Goal: Book appointment/travel/reservation

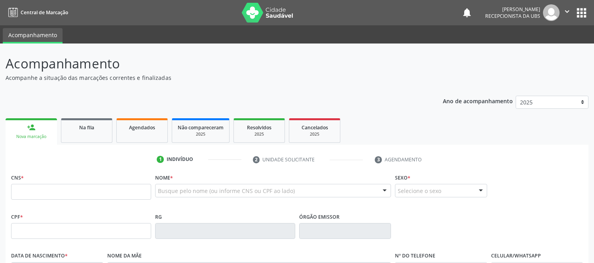
click at [180, 184] on div "Busque pelo nome (ou informe CNS ou CPF ao lado)" at bounding box center [273, 190] width 236 height 13
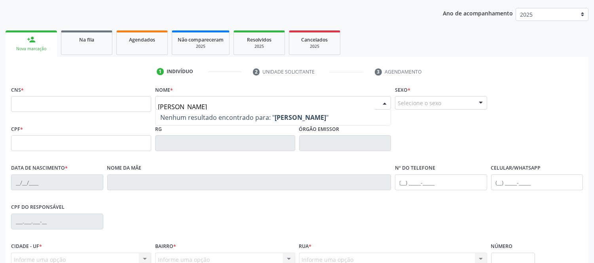
scroll to position [132, 0]
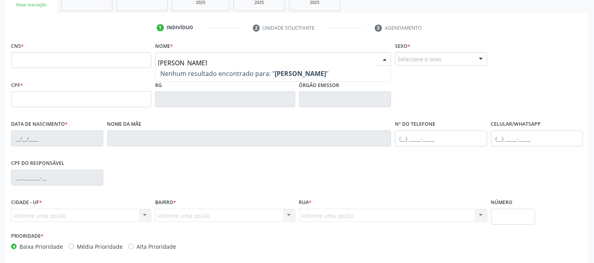
click at [208, 59] on input "[PERSON_NAME]" at bounding box center [266, 63] width 217 height 16
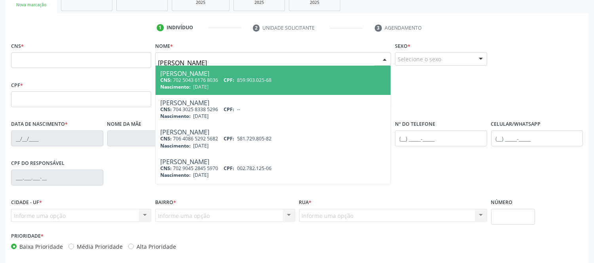
click at [208, 59] on input "[PERSON_NAME]" at bounding box center [266, 63] width 217 height 16
click at [267, 57] on input "[PERSON_NAME]" at bounding box center [266, 63] width 217 height 16
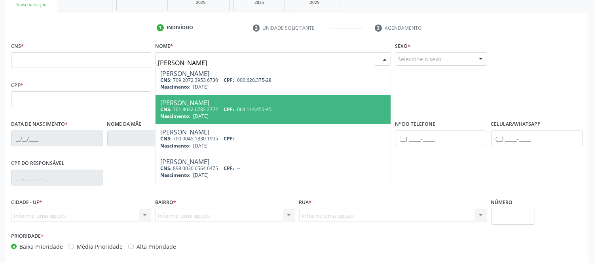
type input "[PERSON_NAME]"
click at [246, 107] on span "004.114.455-45" at bounding box center [254, 109] width 34 height 7
type input "701 8032 6782 2772"
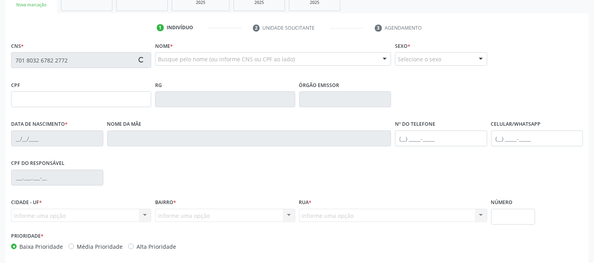
type input "004.114.455-45"
type input "[DATE]"
type input "[PERSON_NAME]"
type input "[PHONE_NUMBER]"
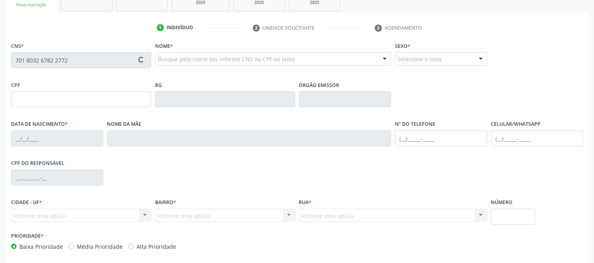
type input "461.847.915-91"
type input "S/N"
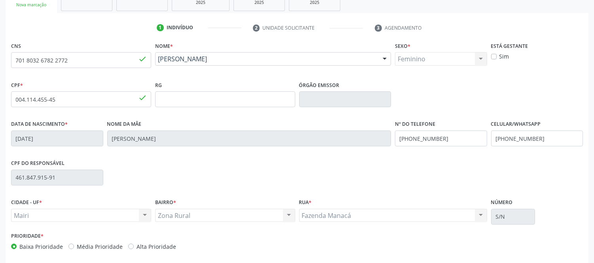
scroll to position [165, 0]
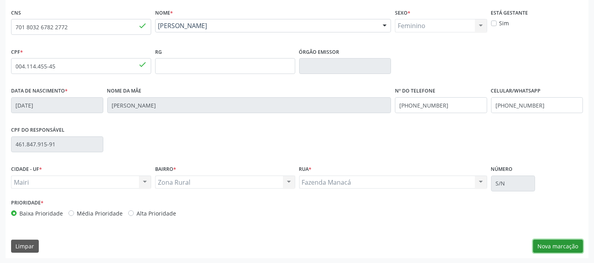
click at [565, 243] on button "Nova marcação" at bounding box center [558, 246] width 50 height 13
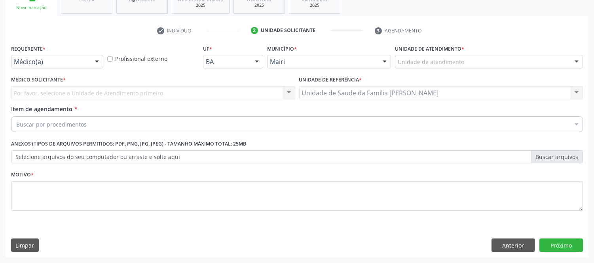
scroll to position [129, 0]
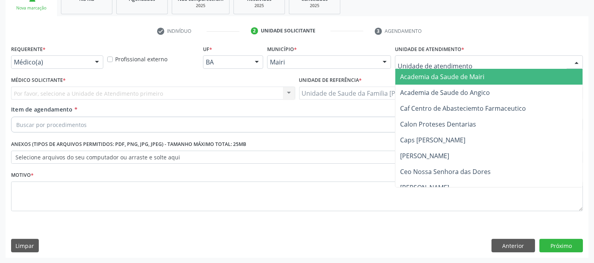
click at [580, 64] on div at bounding box center [577, 62] width 12 height 13
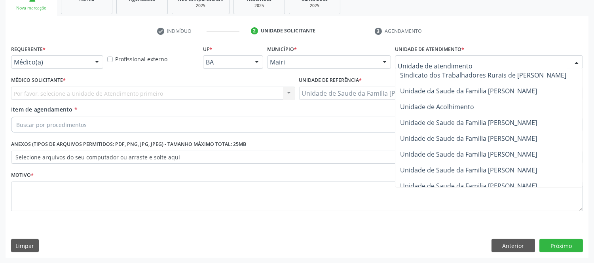
scroll to position [584, 0]
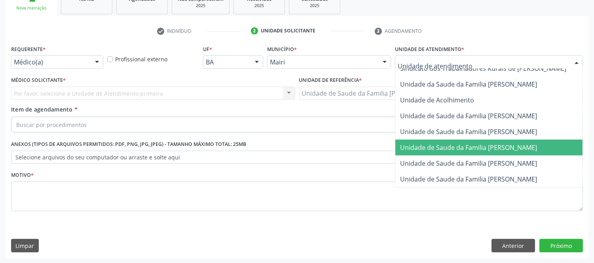
click at [537, 143] on span "Unidade de Saude da Familia [PERSON_NAME]" at bounding box center [468, 147] width 137 height 9
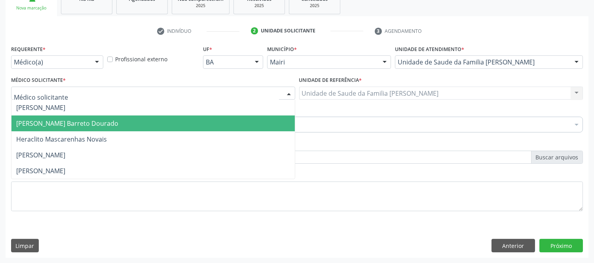
click at [54, 121] on span "[PERSON_NAME] Barreto Dourado" at bounding box center [67, 123] width 102 height 9
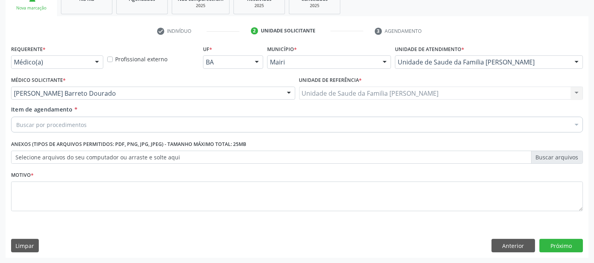
click at [63, 119] on div "Buscar por procedimentos" at bounding box center [297, 125] width 572 height 16
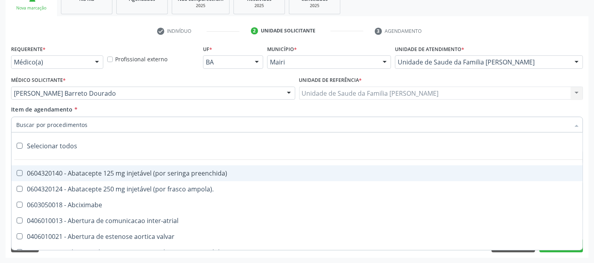
click at [65, 125] on input "Item de agendamento *" at bounding box center [293, 125] width 554 height 16
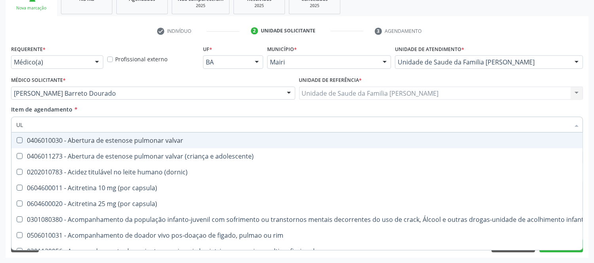
type input "ULT"
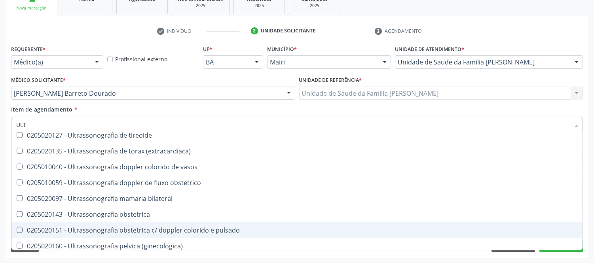
scroll to position [1802, 0]
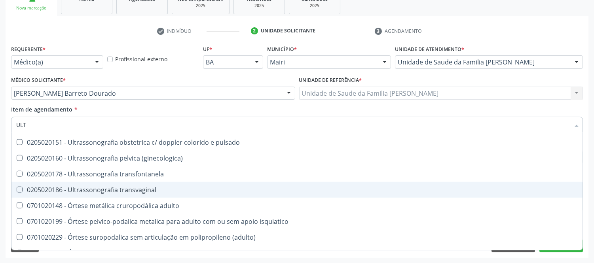
click at [149, 187] on div "0205020186 - Ultrassonografia transvaginal" at bounding box center [296, 190] width 561 height 6
checkbox transvaginal "true"
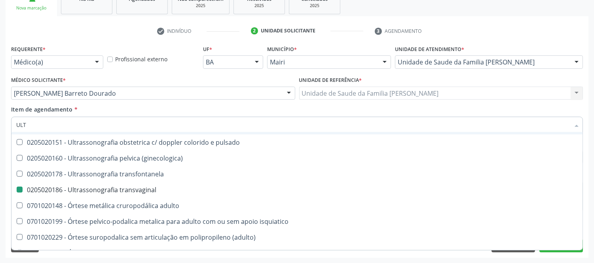
drag, startPoint x: 209, startPoint y: 111, endPoint x: 137, endPoint y: 176, distance: 96.9
click at [209, 111] on div "Item de agendamento * ULT Desfazer seleção 0301120056 - Acompanhamento de pacie…" at bounding box center [297, 117] width 572 height 25
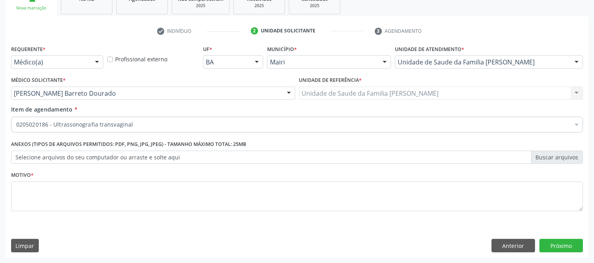
scroll to position [0, 0]
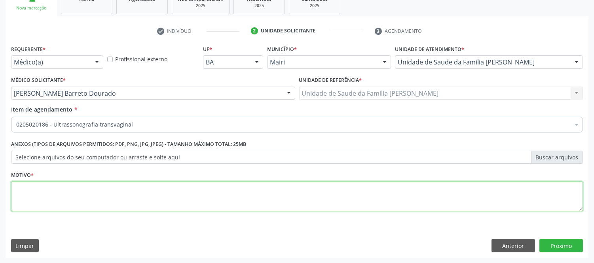
click at [68, 193] on textarea at bounding box center [297, 197] width 572 height 30
type textarea "AVAALIAÇAO"
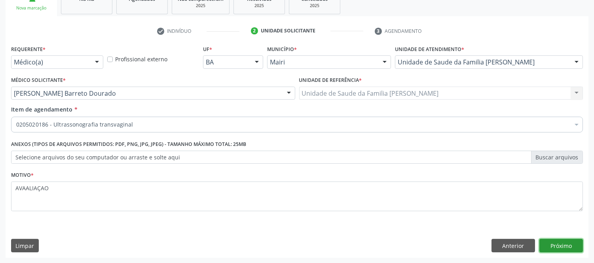
click at [575, 248] on button "Próximo" at bounding box center [561, 245] width 44 height 13
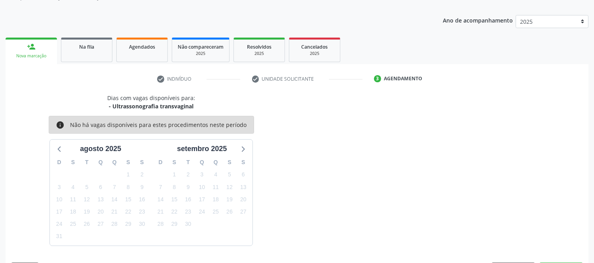
scroll to position [104, 0]
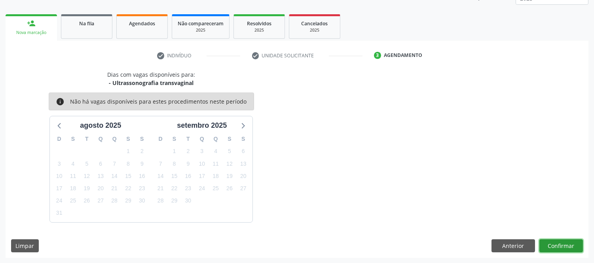
click at [572, 242] on button "Confirmar" at bounding box center [561, 245] width 44 height 13
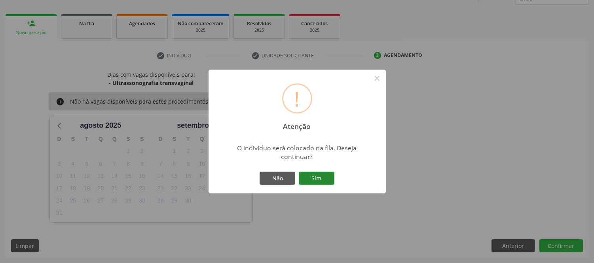
click at [318, 178] on button "Sim" at bounding box center [317, 178] width 36 height 13
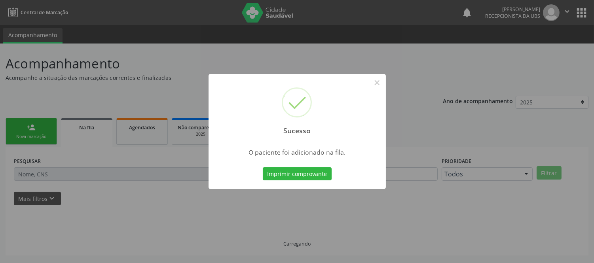
scroll to position [0, 0]
click at [298, 175] on button "Imprimir comprovante" at bounding box center [297, 173] width 69 height 13
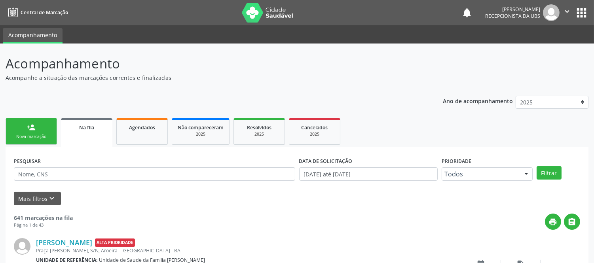
click at [35, 136] on div "Nova marcação" at bounding box center [31, 137] width 40 height 6
click at [37, 127] on link "person_add Nova marcação" at bounding box center [31, 131] width 51 height 27
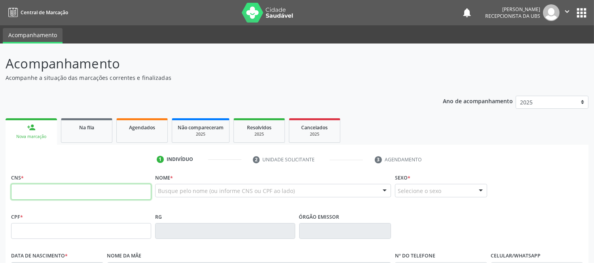
click at [101, 190] on input "text" at bounding box center [81, 192] width 140 height 16
type input "702 1068 8899 6670"
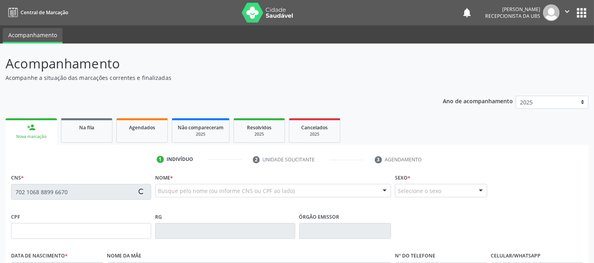
type input "014.908.415-39"
type input "[DATE]"
type input "[PERSON_NAME]"
type input "[PHONE_NUMBER]"
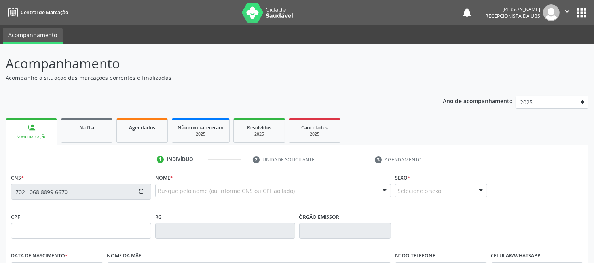
type input "006.408.315-24"
type input "S/N"
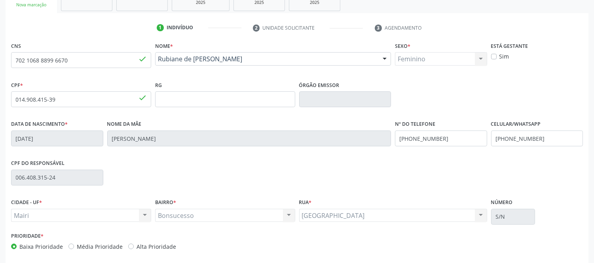
scroll to position [165, 0]
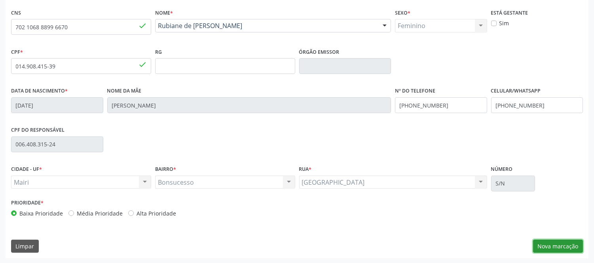
click at [573, 245] on button "Nova marcação" at bounding box center [558, 246] width 50 height 13
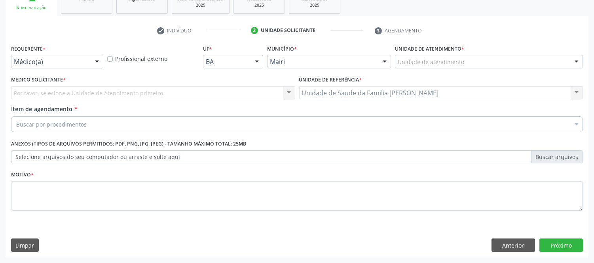
scroll to position [129, 0]
click at [575, 60] on div at bounding box center [577, 62] width 12 height 13
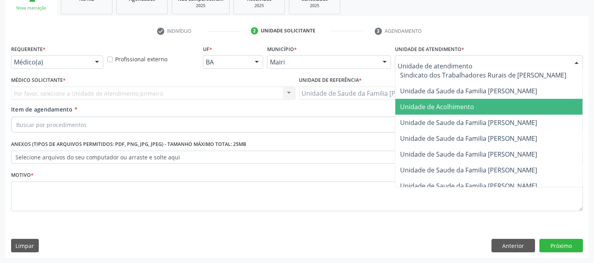
scroll to position [584, 0]
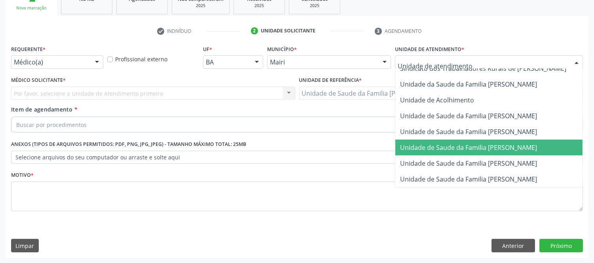
drag, startPoint x: 477, startPoint y: 135, endPoint x: 366, endPoint y: 105, distance: 114.3
click at [478, 140] on span "Unidade de Saude da Familia [PERSON_NAME]" at bounding box center [497, 148] width 205 height 16
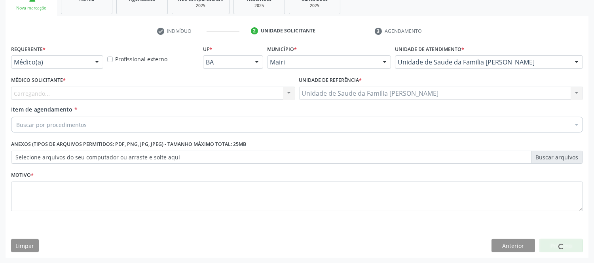
click at [46, 93] on div "Carregando... Nenhum resultado encontrado para: " " Não há nenhuma opção para s…" at bounding box center [153, 93] width 284 height 13
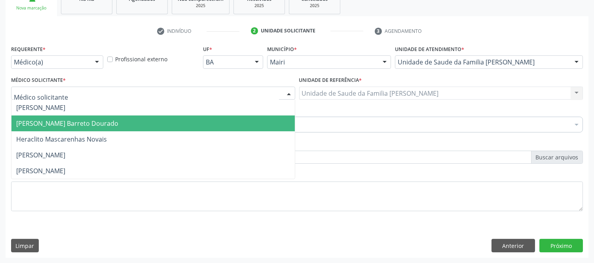
click at [49, 119] on span "[PERSON_NAME] Barreto Dourado" at bounding box center [67, 123] width 102 height 9
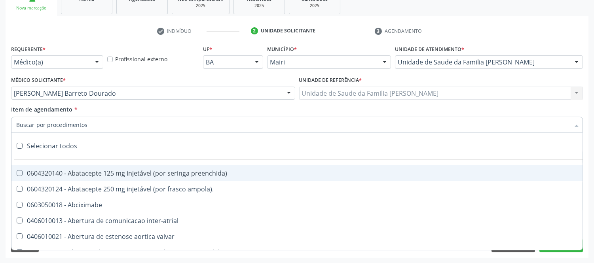
type input "#"
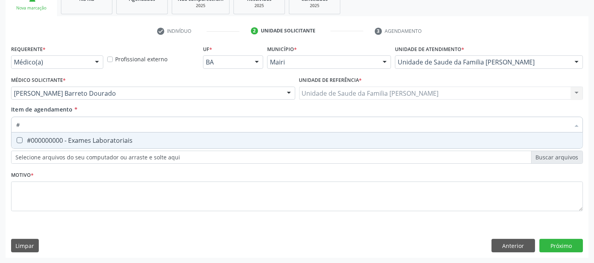
click at [60, 133] on span "#000000000 - Exames Laboratoriais" at bounding box center [296, 141] width 571 height 16
checkbox Laboratoriais "true"
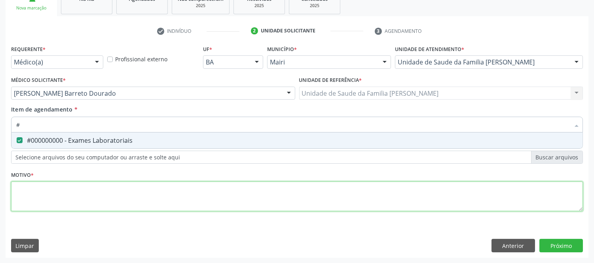
click at [64, 198] on div "Requerente * Médico(a) Médico(a) Enfermeiro(a) Paciente Nenhum resultado encont…" at bounding box center [297, 132] width 572 height 179
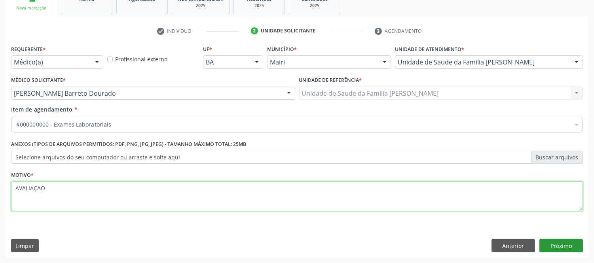
type textarea "AVALIAÇAO"
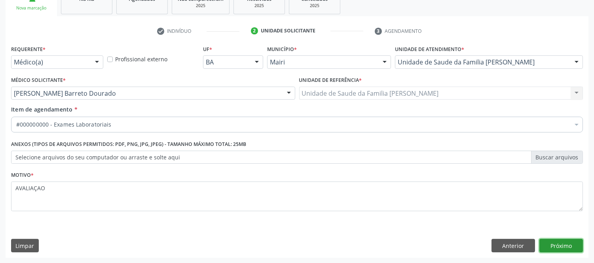
click at [578, 246] on button "Próximo" at bounding box center [561, 245] width 44 height 13
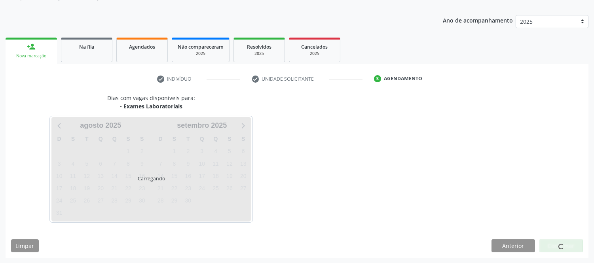
scroll to position [104, 0]
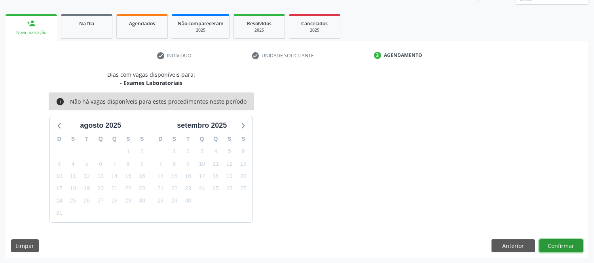
click at [573, 247] on button "Confirmar" at bounding box center [561, 245] width 44 height 13
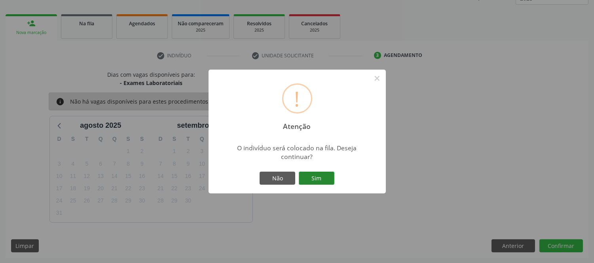
click at [321, 177] on button "Sim" at bounding box center [317, 178] width 36 height 13
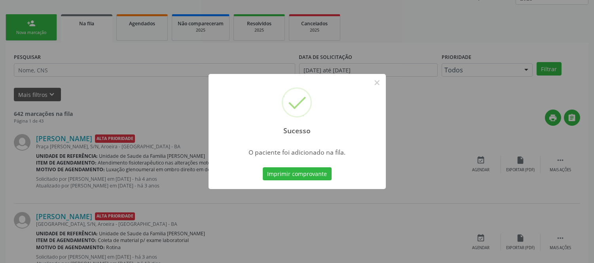
scroll to position [0, 0]
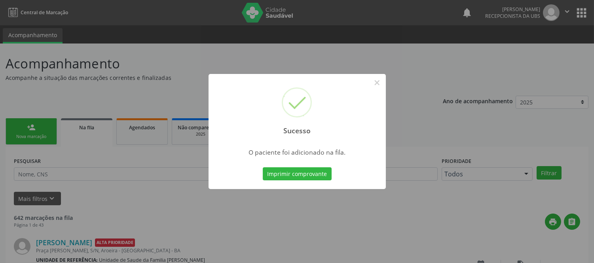
click at [306, 182] on div "Imprimir comprovante Cancel" at bounding box center [297, 174] width 72 height 17
click at [303, 176] on button "Imprimir comprovante" at bounding box center [297, 173] width 69 height 13
